Goal: Task Accomplishment & Management: Use online tool/utility

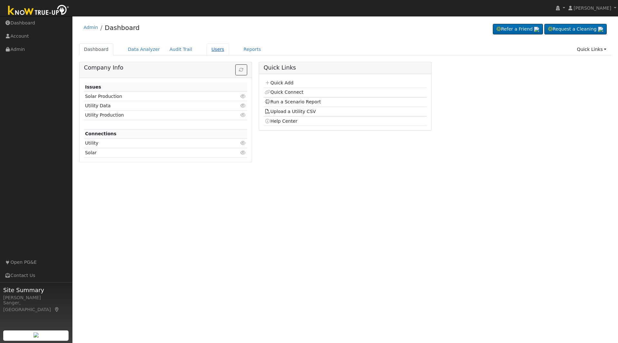
click at [207, 48] on link "Users" at bounding box center [218, 49] width 23 height 12
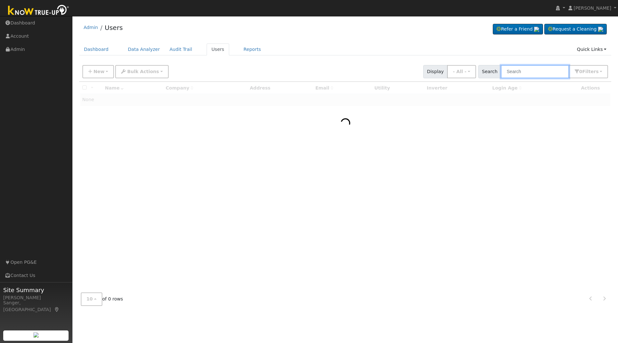
click at [521, 74] on input "text" at bounding box center [535, 71] width 68 height 13
paste input "Margie Hernandez"
type input "Margie Hernandez"
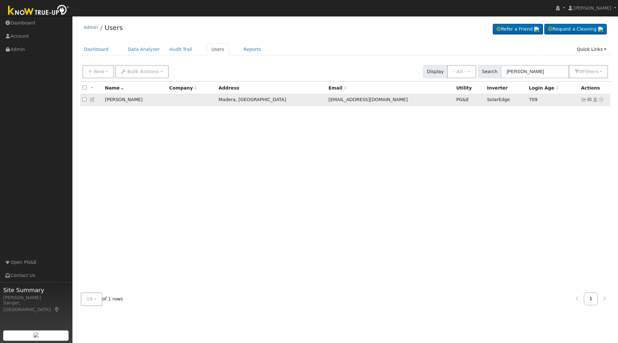
click at [583, 101] on icon at bounding box center [584, 99] width 6 height 5
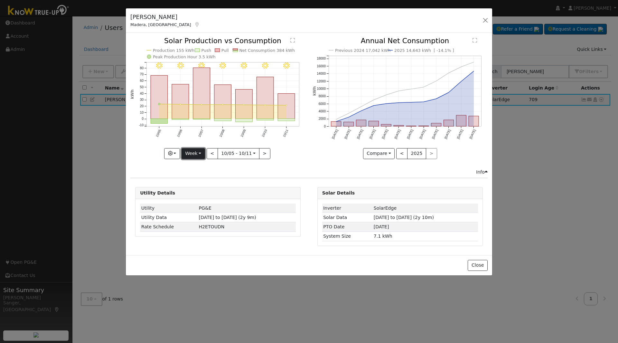
click at [191, 151] on button "Week" at bounding box center [192, 153] width 23 height 11
click at [197, 195] on link "Year" at bounding box center [204, 193] width 45 height 9
type input "2024-10-01"
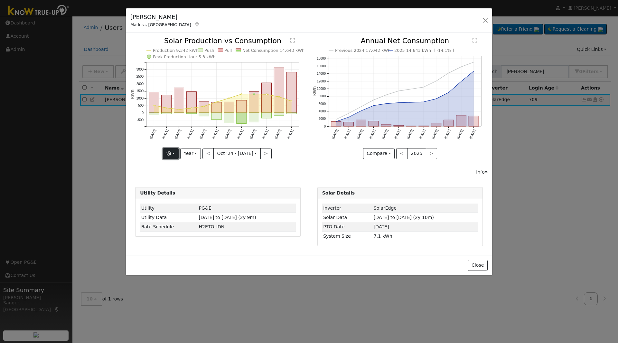
click at [168, 153] on button "button" at bounding box center [171, 153] width 16 height 11
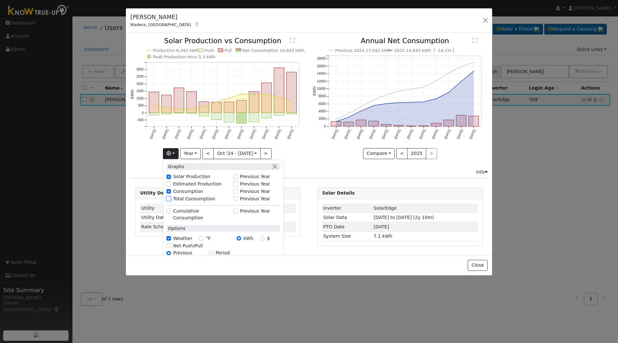
click at [170, 197] on input "Total Consumption" at bounding box center [168, 198] width 5 height 5
checkbox input "true"
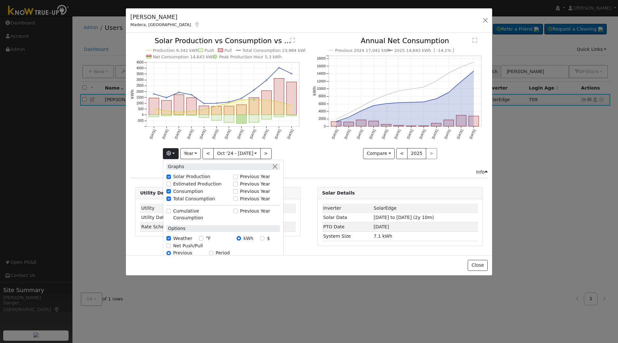
click at [302, 141] on icon "Production 9,342 kWh Push Pull Total Consumption 23,984 kWh Net Consumption 14,…" at bounding box center [217, 97] width 175 height 121
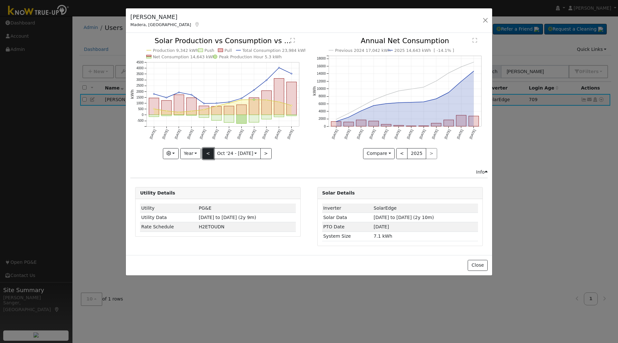
click at [208, 155] on button "<" at bounding box center [207, 153] width 11 height 11
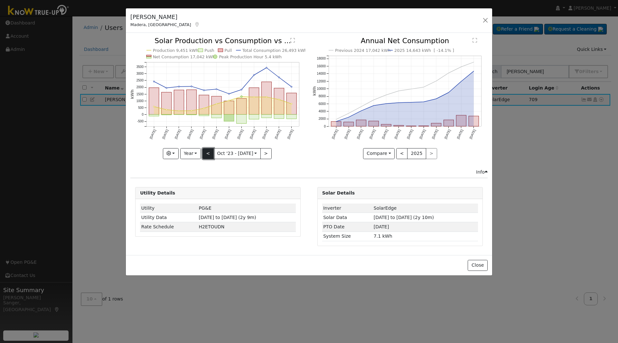
click at [206, 152] on button "<" at bounding box center [207, 153] width 11 height 11
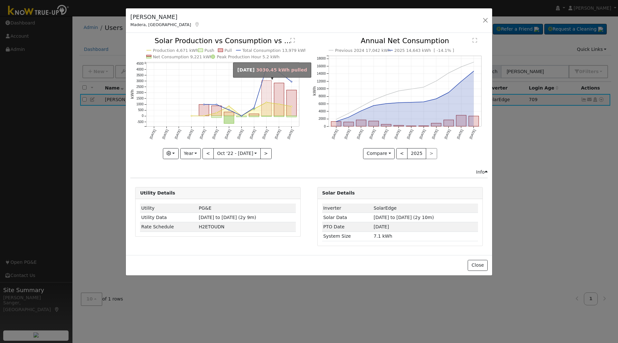
click at [268, 90] on rect "onclick=""" at bounding box center [267, 98] width 10 height 35
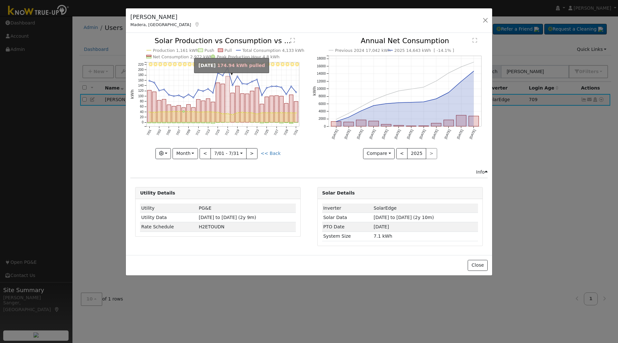
click at [227, 94] on rect "onclick=""" at bounding box center [227, 99] width 4 height 46
type input "2023-07-17"
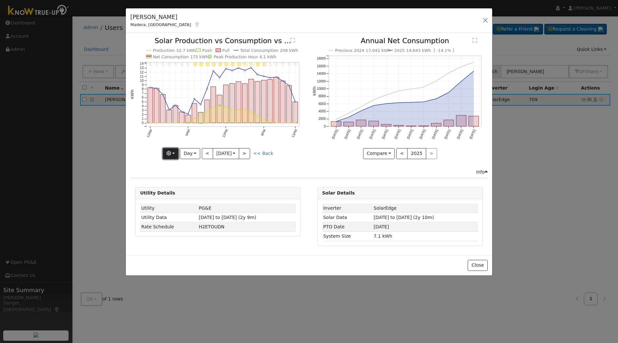
click at [170, 155] on icon "button" at bounding box center [168, 153] width 5 height 5
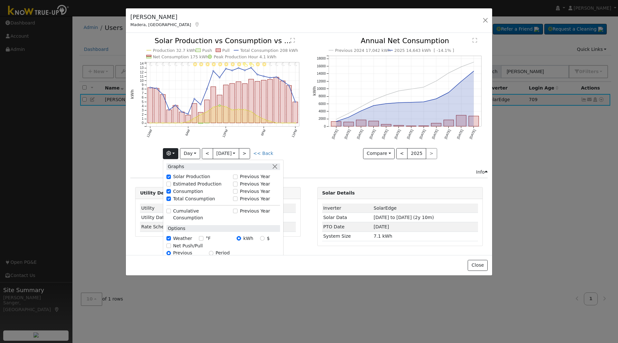
click at [312, 159] on div "Previous 2024 17,042 kWh 2025 14,643 kWh [ -14.1% ] Oct '24 Nov '24 Dec '24 Jan…" at bounding box center [400, 102] width 182 height 131
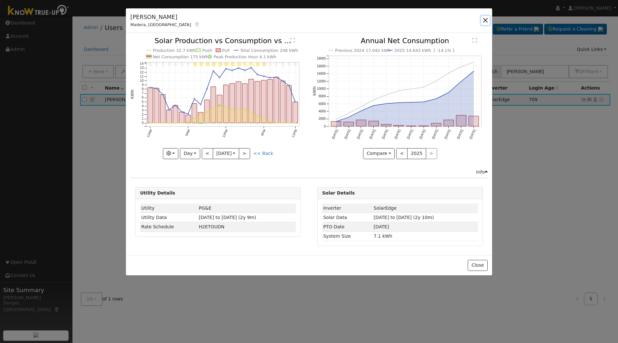
click at [484, 19] on button "button" at bounding box center [485, 20] width 9 height 9
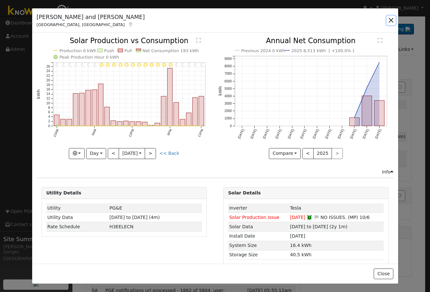
click at [391, 18] on button "button" at bounding box center [391, 20] width 9 height 9
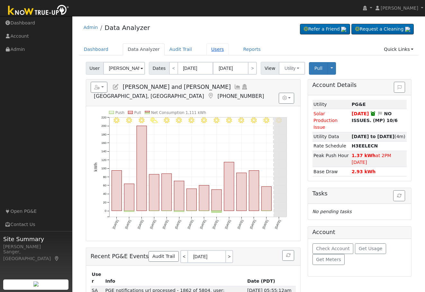
click at [210, 51] on link "Users" at bounding box center [218, 49] width 23 height 12
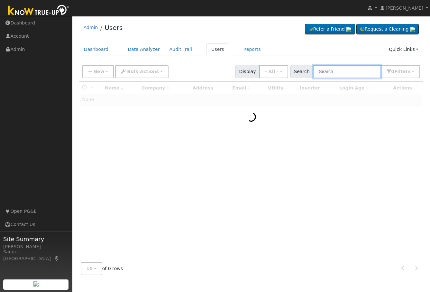
click at [337, 69] on input "text" at bounding box center [347, 71] width 68 height 13
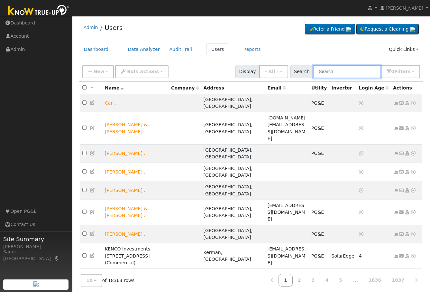
paste input "Wayne Allen"
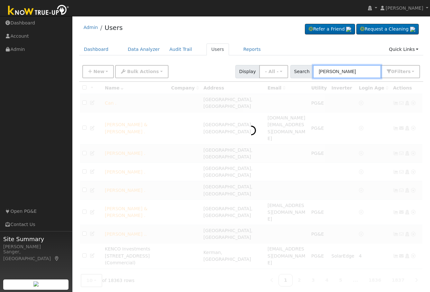
type input "Wayne Allen"
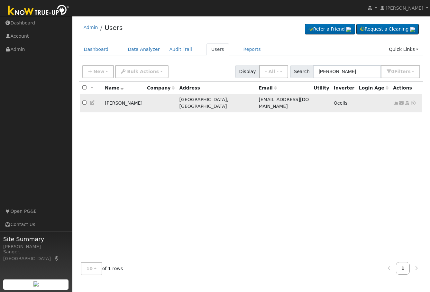
click at [396, 101] on icon at bounding box center [396, 103] width 6 height 5
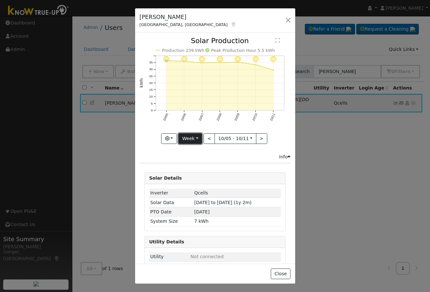
click at [184, 136] on button "Week" at bounding box center [190, 138] width 23 height 11
click at [190, 178] on link "Year" at bounding box center [201, 178] width 45 height 9
type input "2024-10-01"
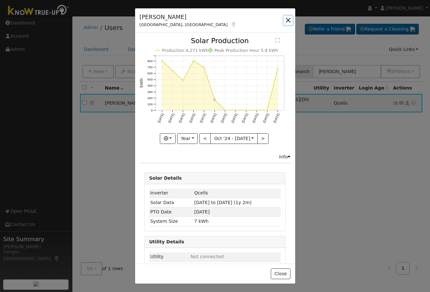
click at [287, 19] on button "button" at bounding box center [288, 20] width 9 height 9
